Goal: Submit feedback/report problem: Submit feedback/report problem

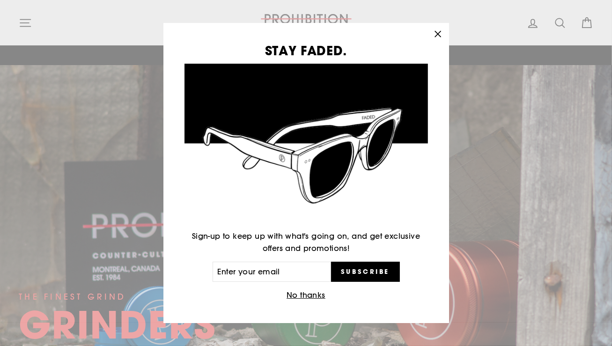
click at [441, 38] on icon "button" at bounding box center [437, 34] width 13 height 13
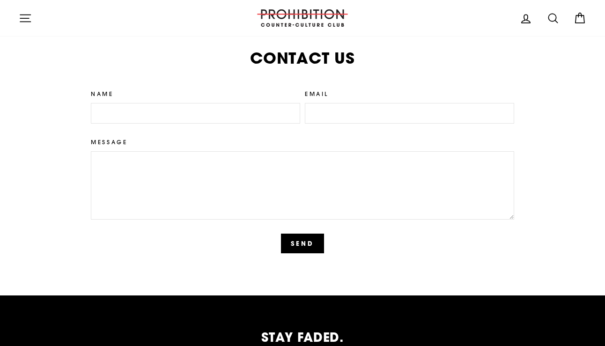
scroll to position [2103, 0]
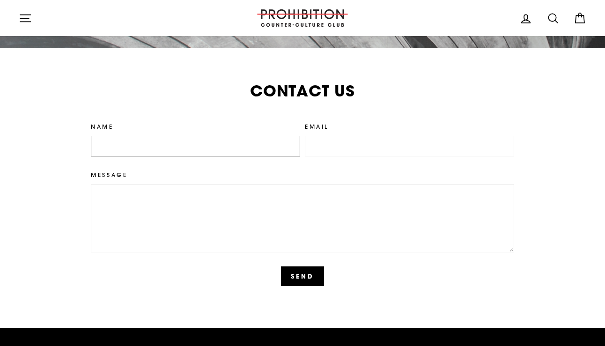
click at [154, 139] on input "Name" at bounding box center [195, 146] width 209 height 21
type input "[PERSON_NAME]"
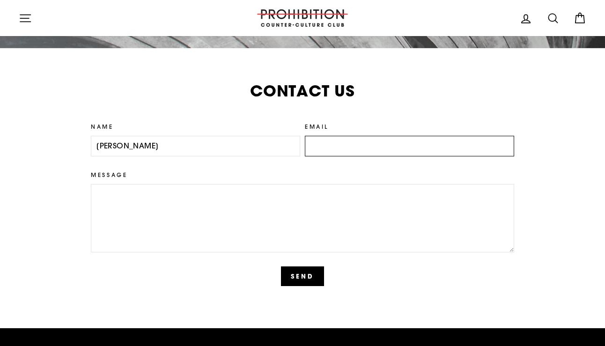
click at [406, 137] on input "Email" at bounding box center [409, 146] width 209 height 21
type input "[EMAIL_ADDRESS][DOMAIN_NAME]"
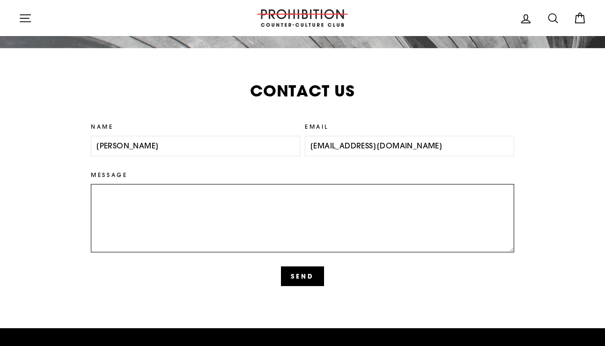
click at [249, 205] on textarea "Message" at bounding box center [302, 218] width 423 height 68
paste textarea "Hello, In [DATE] ever-evolving digital landscape, staying ahead with fresh and …"
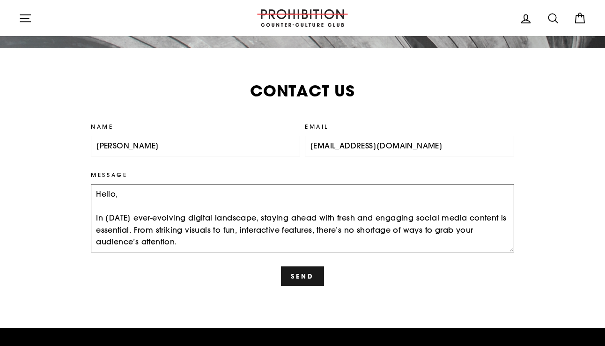
scroll to position [139, 0]
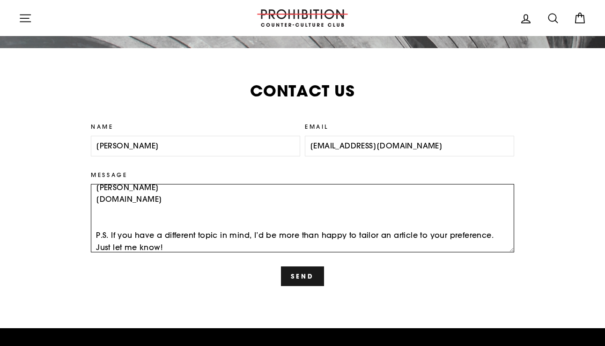
type textarea "Hello, In [DATE] ever-evolving digital landscape, staying ahead with fresh and …"
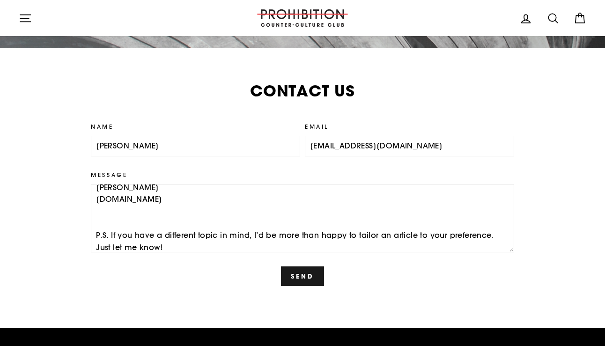
click at [314, 269] on button "Send" at bounding box center [302, 277] width 43 height 20
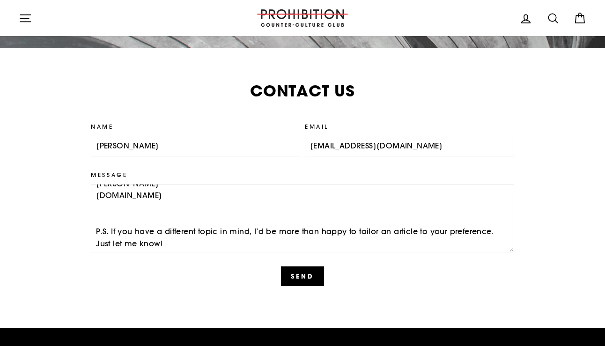
scroll to position [144, 0]
